Goal: Check status

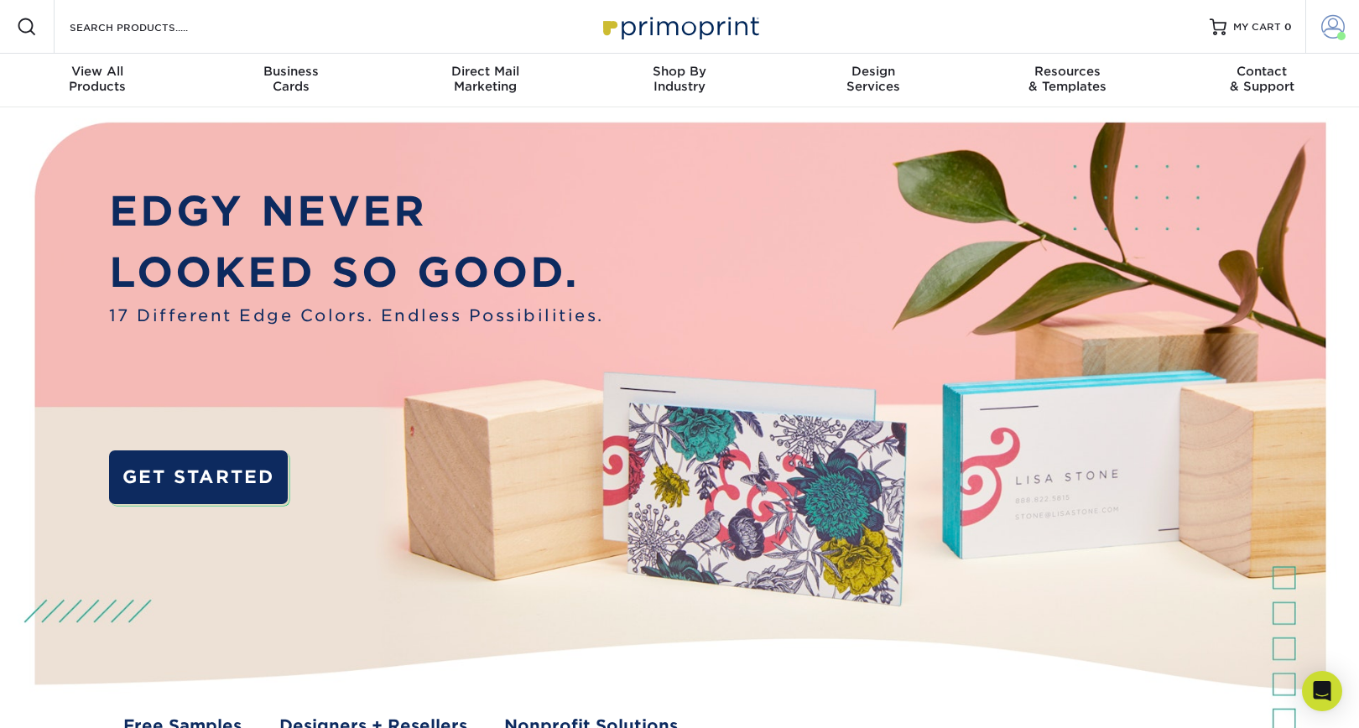
click at [1326, 27] on span at bounding box center [1332, 26] width 23 height 23
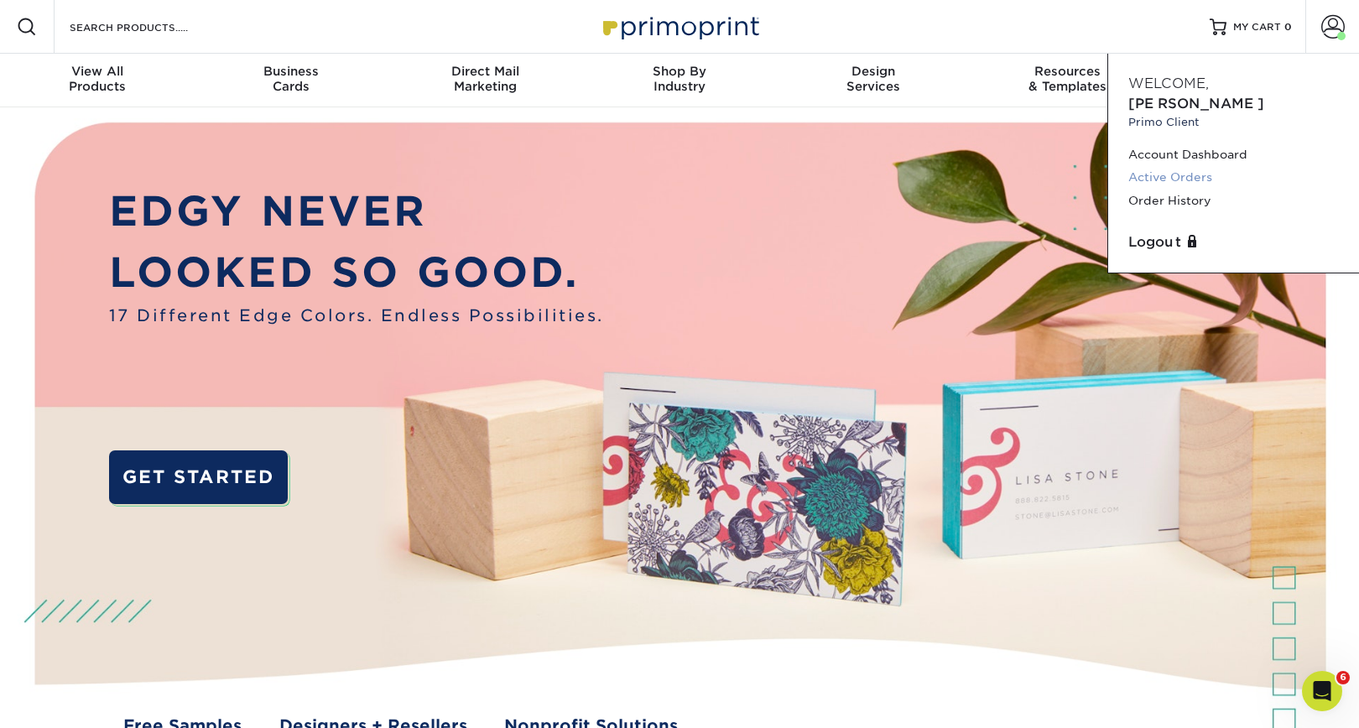
click at [1165, 166] on link "Active Orders" at bounding box center [1234, 177] width 211 height 23
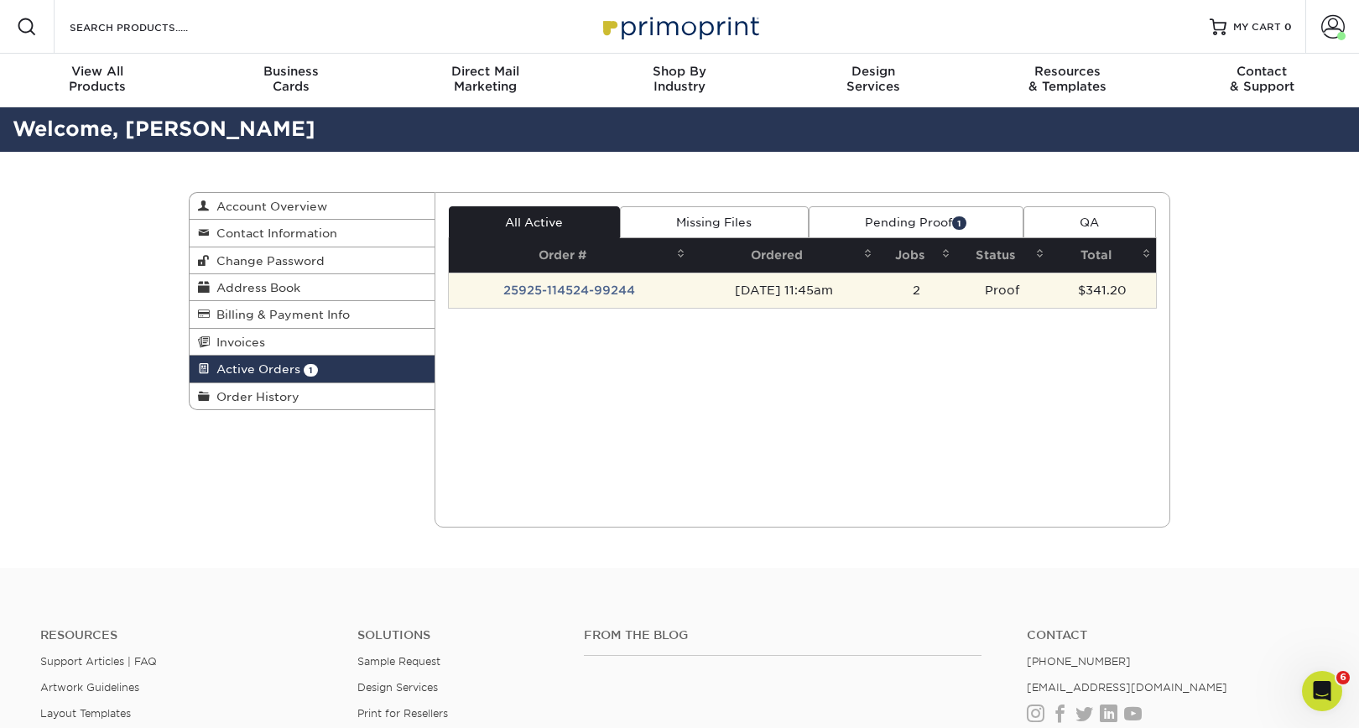
click at [811, 285] on td "[DATE] 11:45am" at bounding box center [784, 290] width 187 height 35
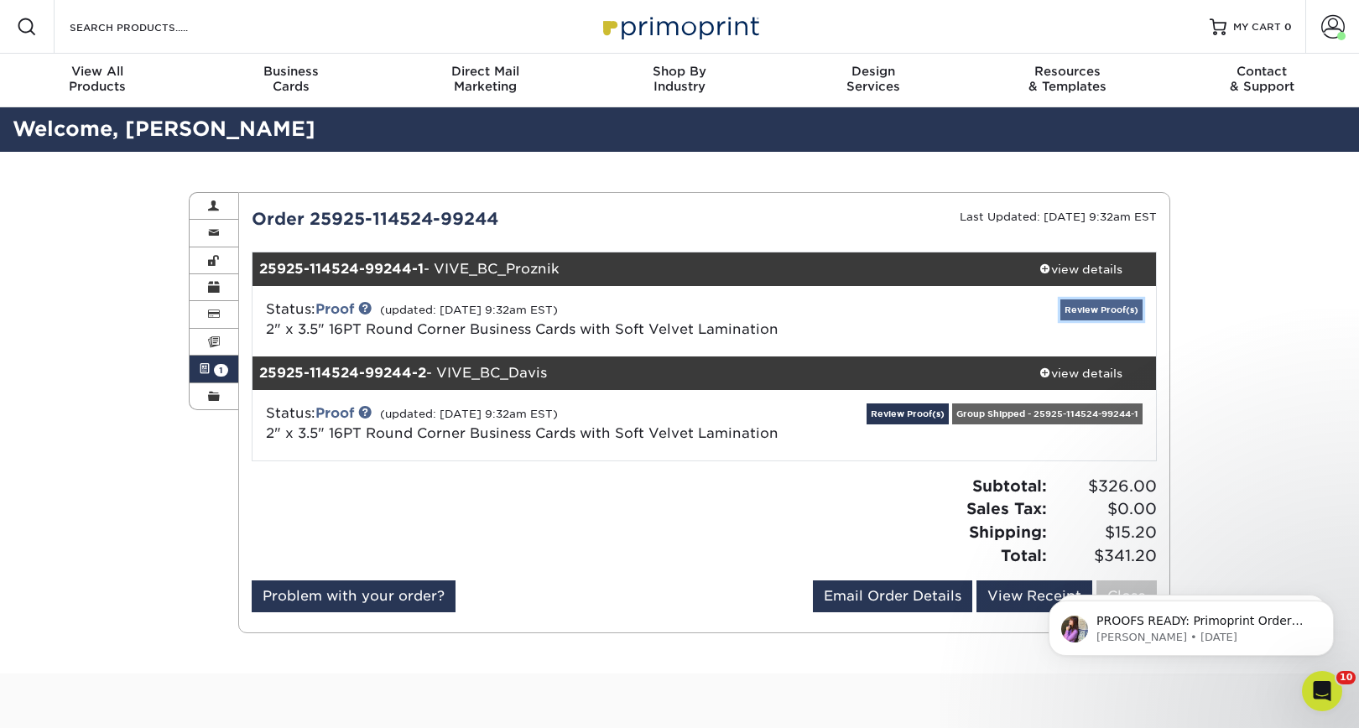
click at [1113, 309] on link "Review Proof(s)" at bounding box center [1102, 310] width 82 height 21
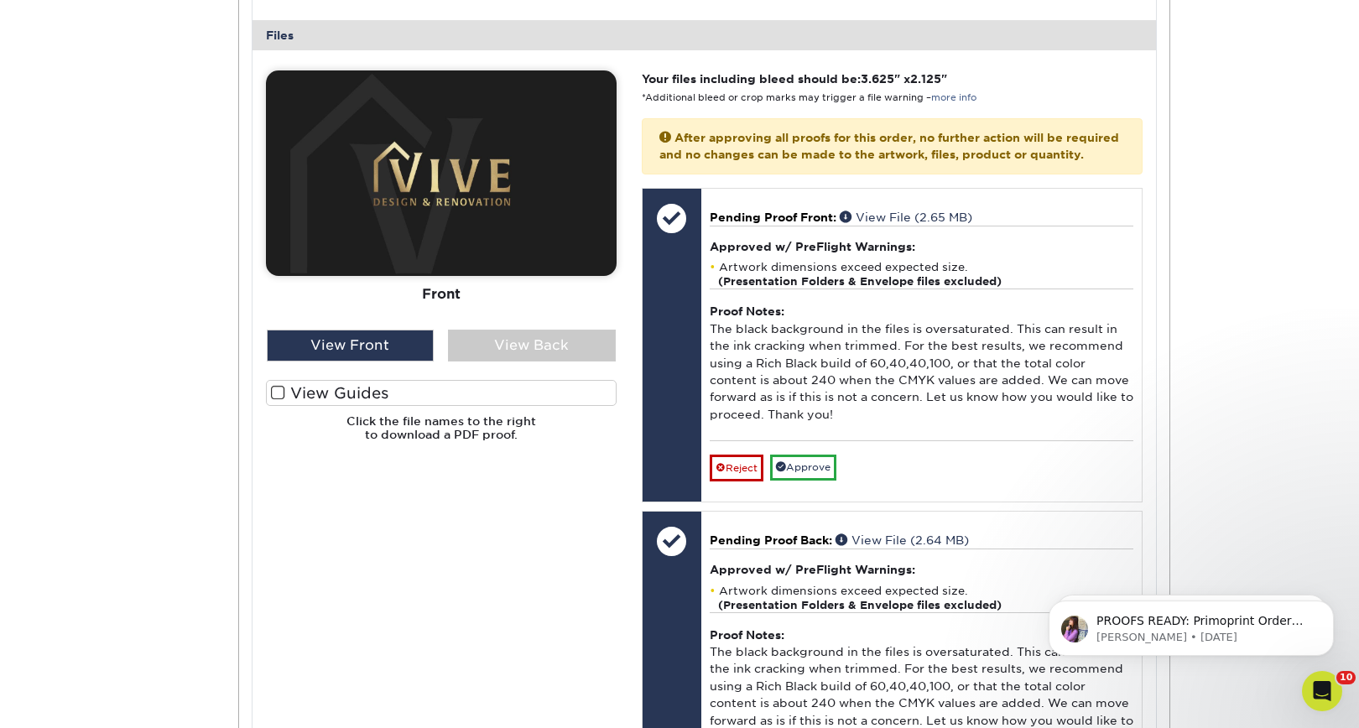
scroll to position [711, 0]
